Goal: Task Accomplishment & Management: Use online tool/utility

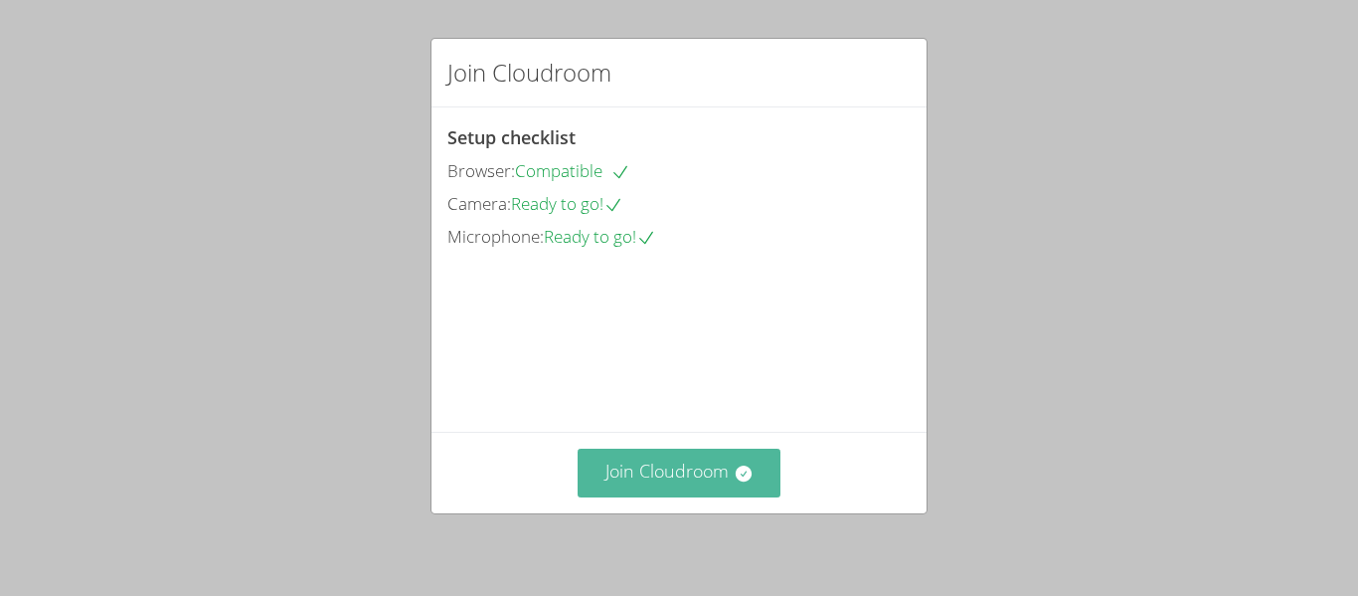
click at [663, 465] on button "Join Cloudroom" at bounding box center [680, 472] width 204 height 49
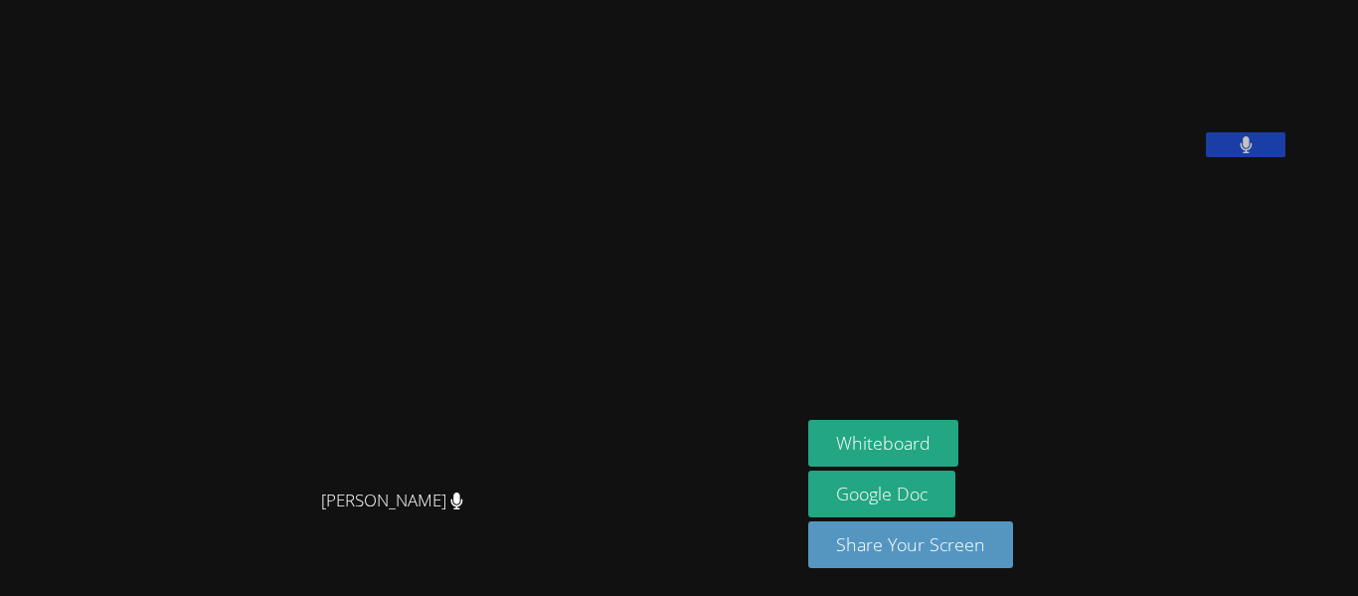
click at [517, 317] on video at bounding box center [401, 258] width 298 height 441
click at [945, 430] on button "Whiteboard" at bounding box center [883, 443] width 150 height 47
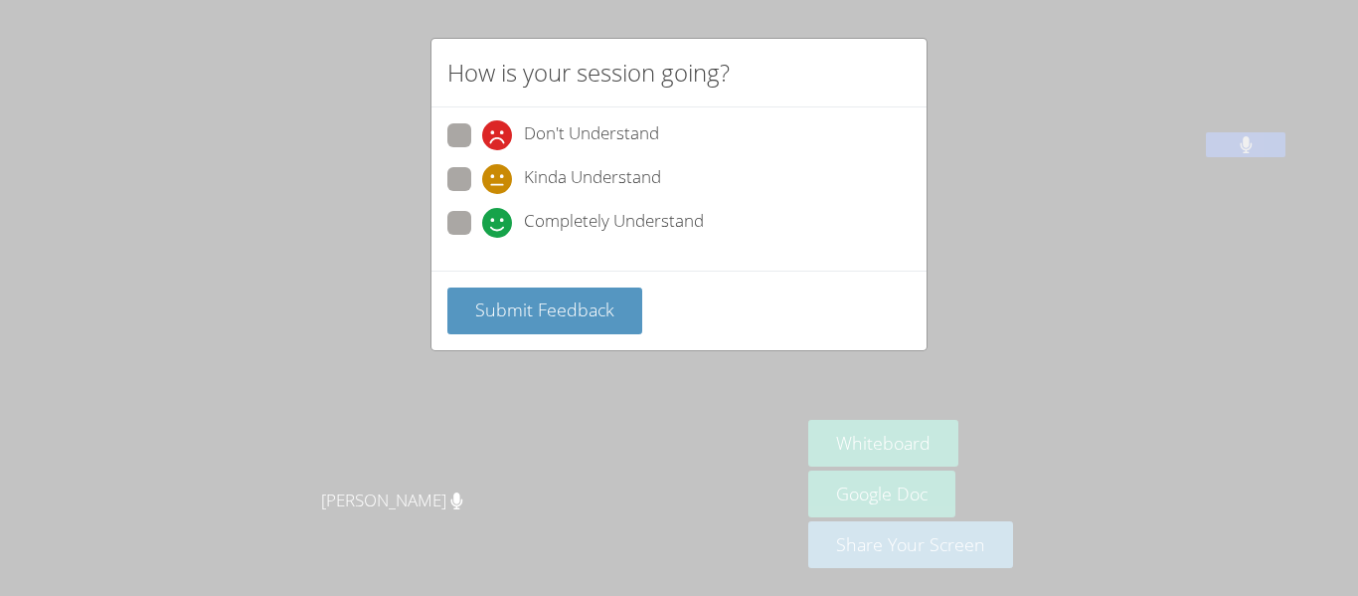
click at [169, 209] on div "How is your session going? Don't Understand Kinda Understand Completely Underst…" at bounding box center [679, 298] width 1358 height 596
click at [1093, 88] on div "How is your session going? Don't Understand Kinda Understand Completely Underst…" at bounding box center [679, 298] width 1358 height 596
click at [482, 238] on span at bounding box center [482, 238] width 0 height 0
click at [482, 228] on input "Completely Understand" at bounding box center [490, 219] width 17 height 17
radio input "true"
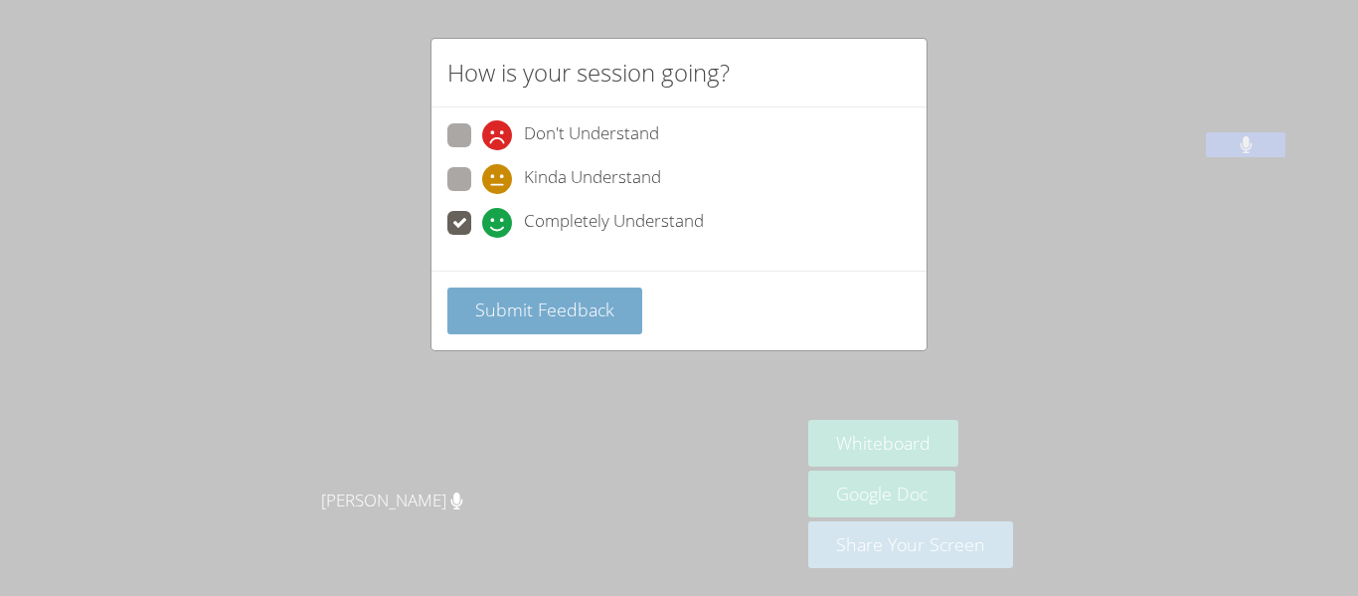
click at [475, 318] on span "Submit Feedback" at bounding box center [544, 309] width 139 height 24
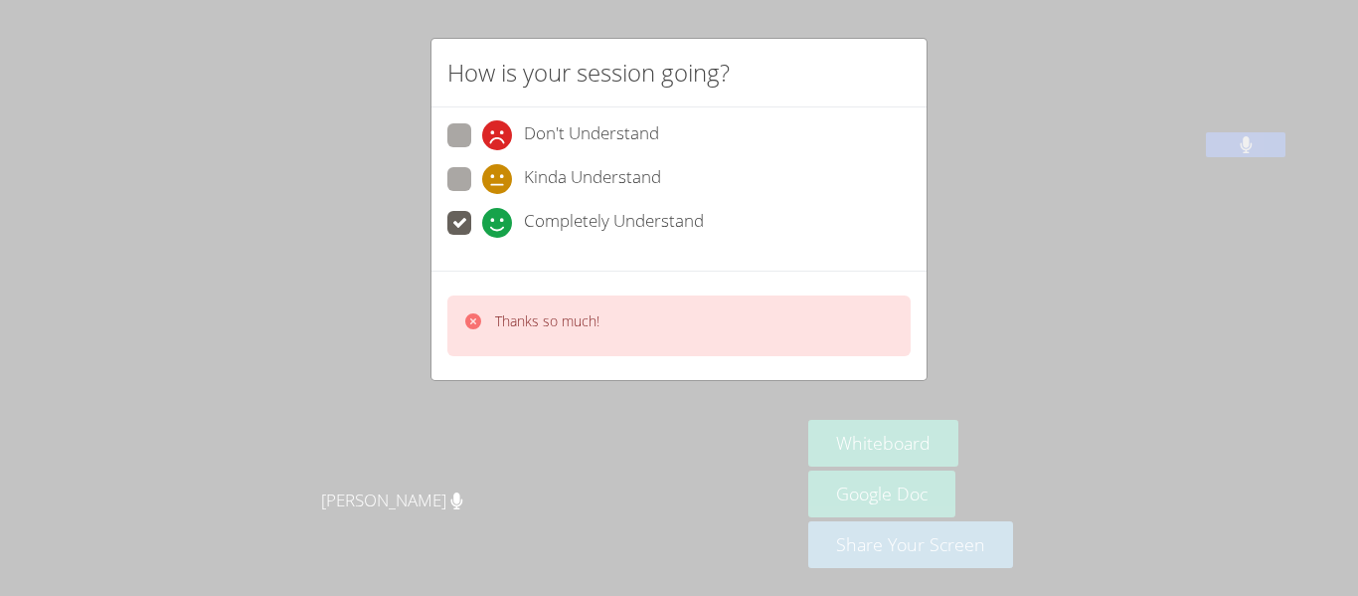
click at [482, 238] on span at bounding box center [482, 238] width 0 height 0
click at [482, 212] on input "Completely Understand" at bounding box center [490, 219] width 17 height 17
click at [482, 238] on span at bounding box center [482, 238] width 0 height 0
click at [482, 223] on input "Completely Understand" at bounding box center [490, 219] width 17 height 17
click at [341, 159] on div "How is your session going? Don't Understand Kinda Understand Completely Underst…" at bounding box center [679, 298] width 1358 height 596
